Goal: Check status: Check status

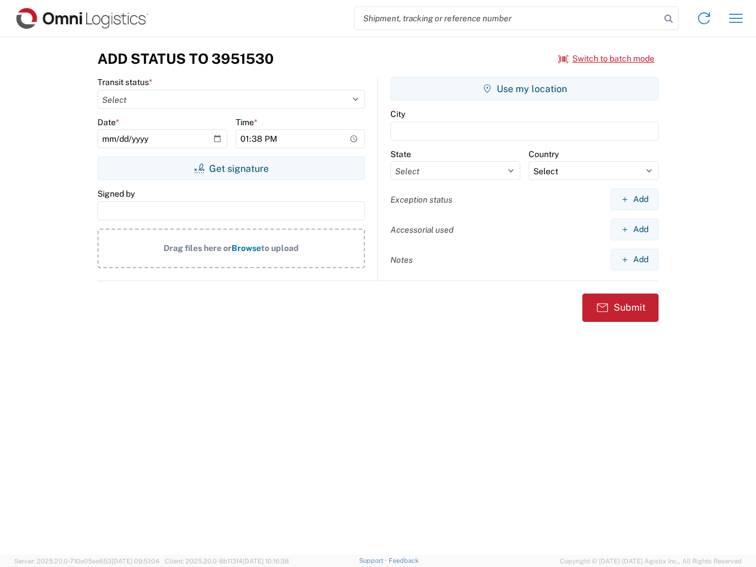
click at [507, 18] on input "search" at bounding box center [507, 18] width 306 height 22
click at [669, 19] on icon at bounding box center [668, 19] width 17 height 17
click at [704, 18] on icon at bounding box center [704, 18] width 19 height 19
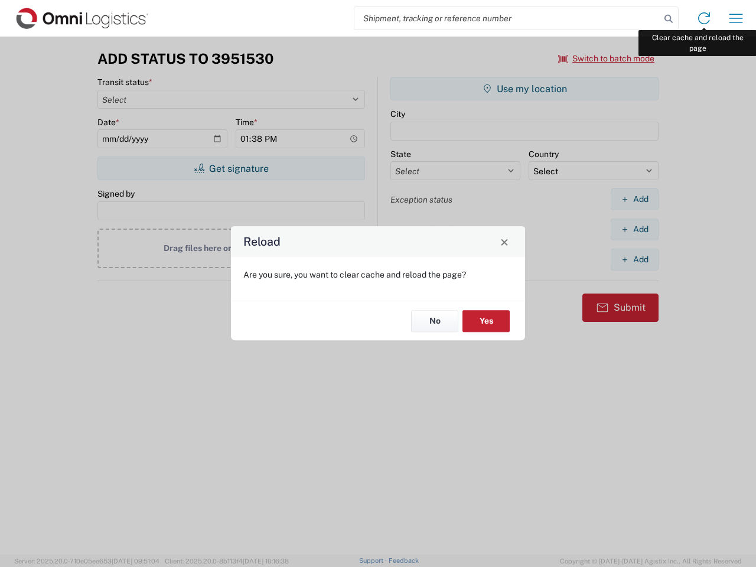
click at [736, 18] on div "Reload Are you sure, you want to clear cache and reload the page? No Yes" at bounding box center [378, 283] width 756 height 567
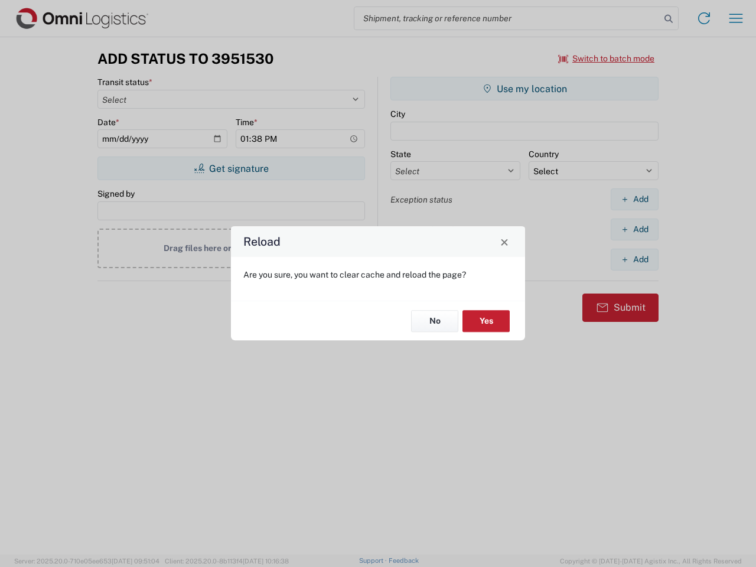
click at [607, 58] on div "Reload Are you sure, you want to clear cache and reload the page? No Yes" at bounding box center [378, 283] width 756 height 567
click at [231, 168] on div "Reload Are you sure, you want to clear cache and reload the page? No Yes" at bounding box center [378, 283] width 756 height 567
click at [524, 89] on div "Reload Are you sure, you want to clear cache and reload the page? No Yes" at bounding box center [378, 283] width 756 height 567
click at [634, 199] on div "Reload Are you sure, you want to clear cache and reload the page? No Yes" at bounding box center [378, 283] width 756 height 567
click at [634, 229] on div "Reload Are you sure, you want to clear cache and reload the page? No Yes" at bounding box center [378, 283] width 756 height 567
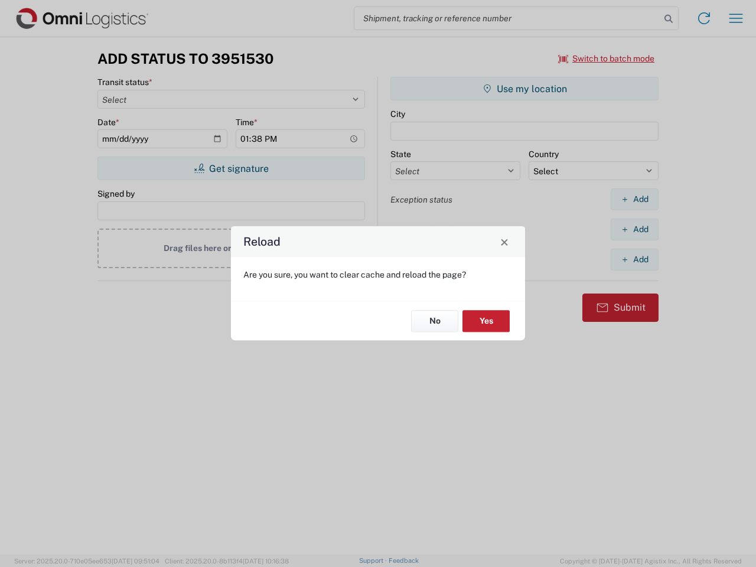
click at [634, 259] on div "Reload Are you sure, you want to clear cache and reload the page? No Yes" at bounding box center [378, 283] width 756 height 567
